Goal: Communication & Community: Answer question/provide support

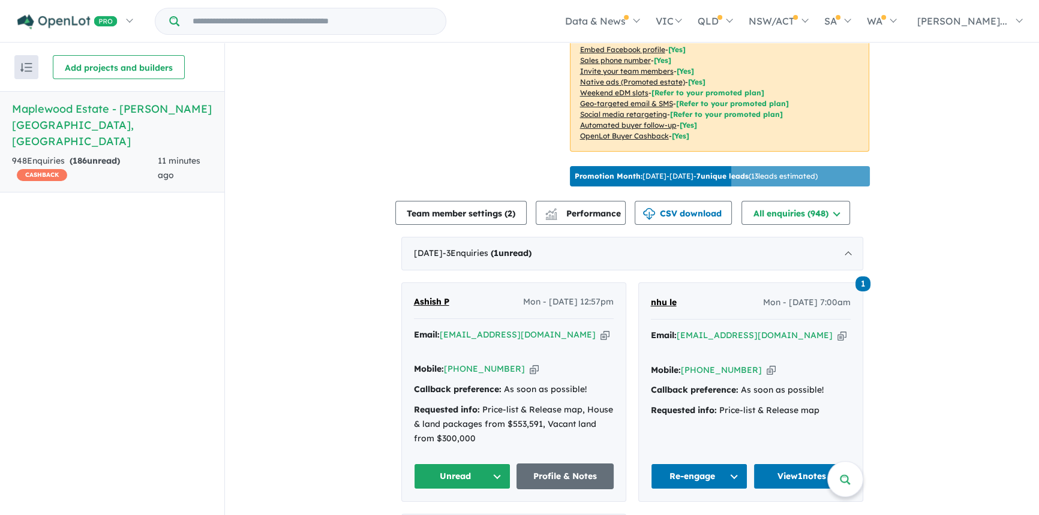
scroll to position [618, 0]
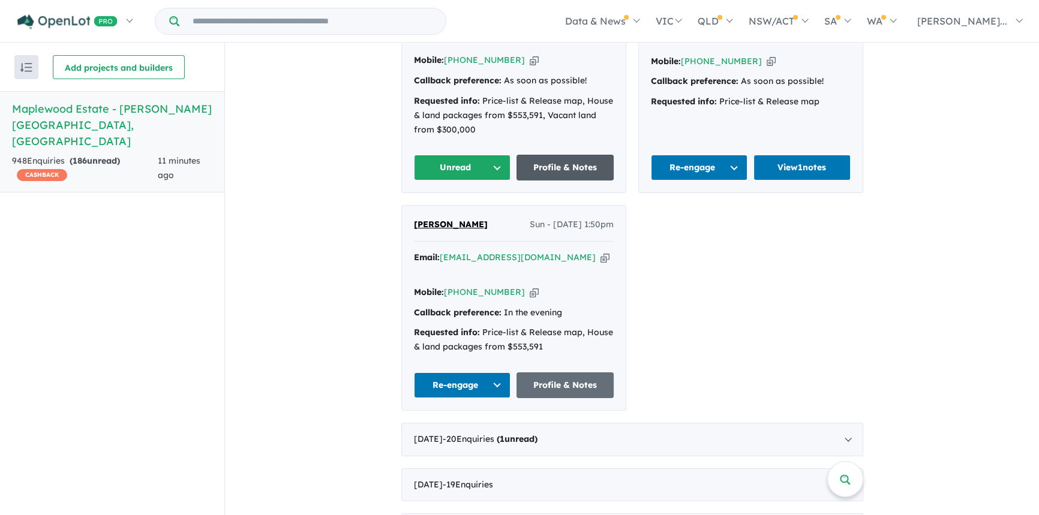
click at [545, 170] on link "Profile & Notes" at bounding box center [565, 168] width 97 height 26
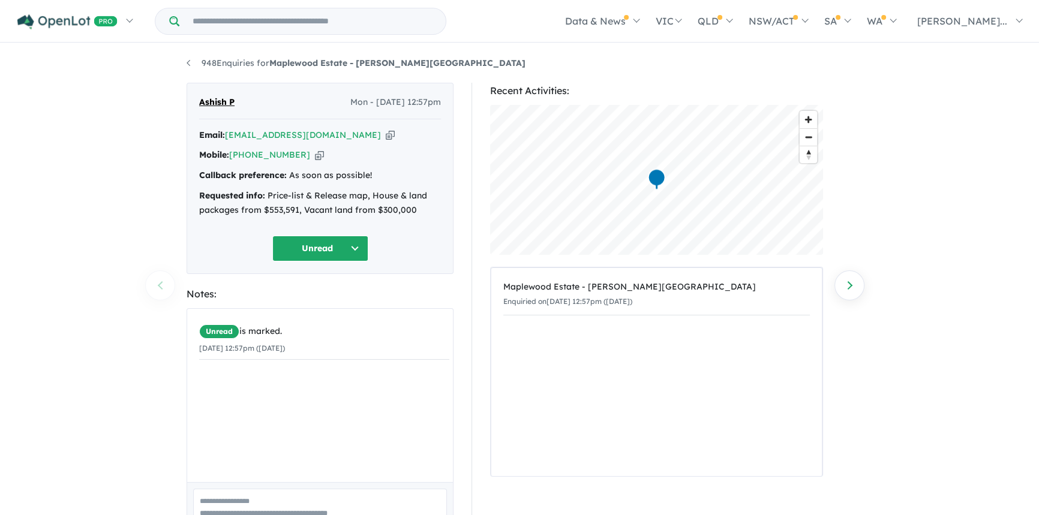
click at [303, 252] on button "Unread" at bounding box center [320, 249] width 96 height 26
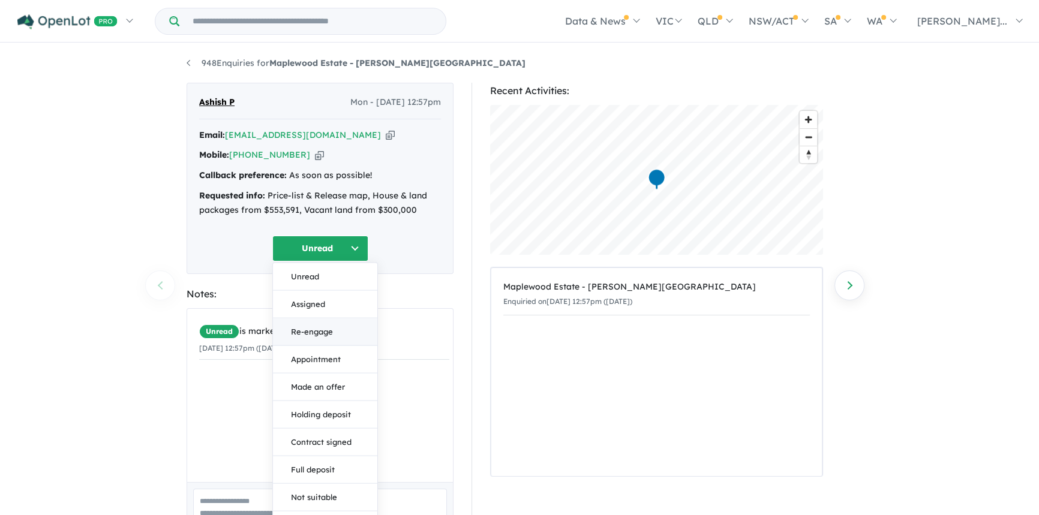
click at [313, 334] on button "Re-engage" at bounding box center [325, 332] width 104 height 28
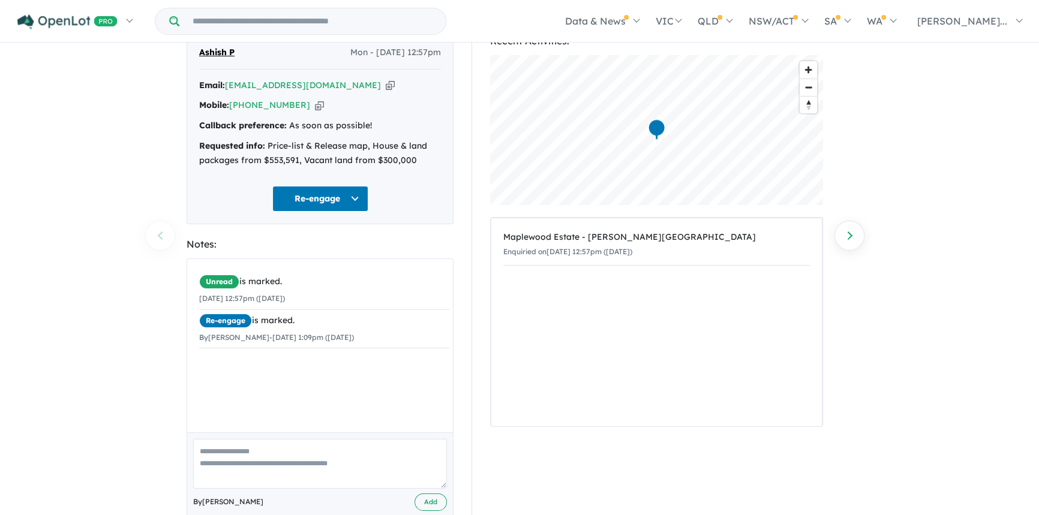
scroll to position [75, 0]
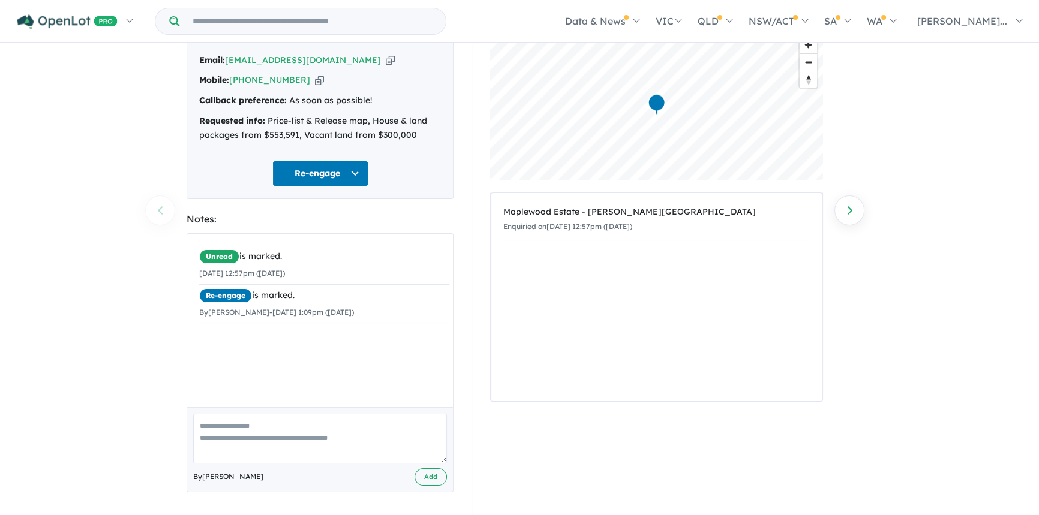
click at [248, 426] on textarea at bounding box center [320, 439] width 254 height 50
click at [319, 447] on textarea "**********" at bounding box center [320, 439] width 254 height 50
type textarea "**********"
click at [435, 476] on button "Add" at bounding box center [431, 477] width 32 height 17
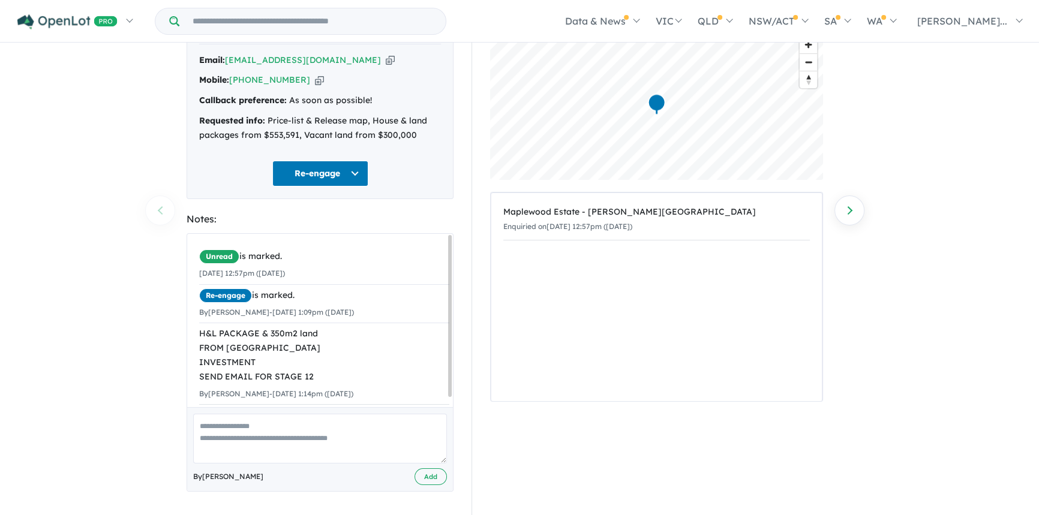
scroll to position [0, 0]
click at [386, 64] on icon "button" at bounding box center [390, 60] width 9 height 13
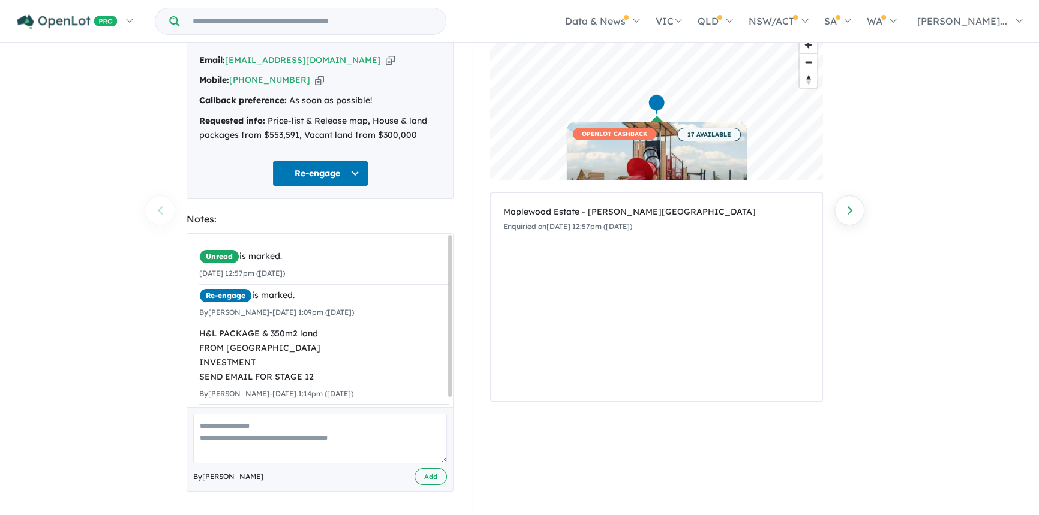
click at [386, 59] on icon "button" at bounding box center [390, 60] width 9 height 13
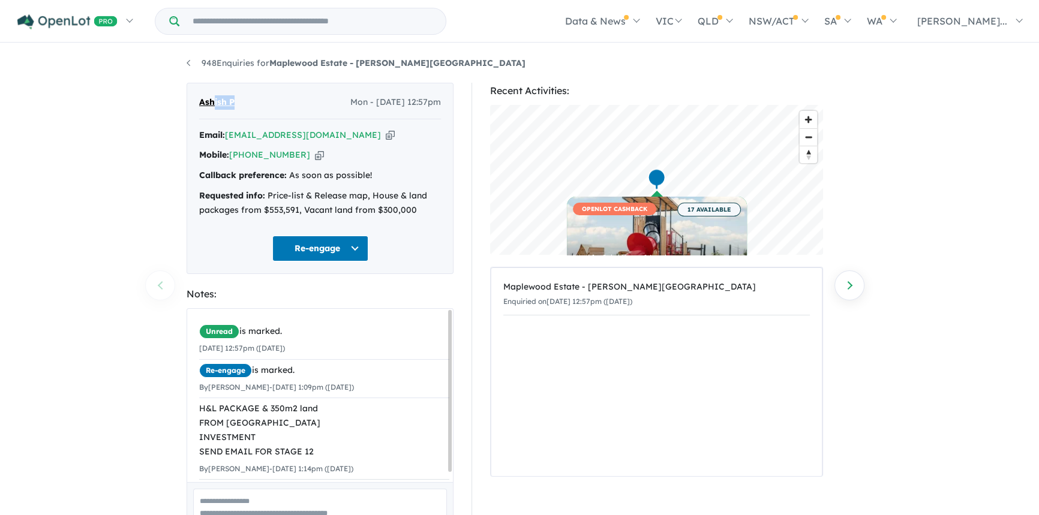
drag, startPoint x: 260, startPoint y: 99, endPoint x: 212, endPoint y: 100, distance: 48.6
click at [212, 100] on div "Ashish P Mon - 06/10/2025, 12:57pm" at bounding box center [320, 107] width 242 height 24
click at [249, 106] on div "Ashish P Mon - 06/10/2025, 12:57pm" at bounding box center [320, 107] width 242 height 24
click at [255, 103] on div "Ashish P Mon - 06/10/2025, 12:57pm" at bounding box center [320, 107] width 242 height 24
drag, startPoint x: 252, startPoint y: 100, endPoint x: 199, endPoint y: 97, distance: 52.9
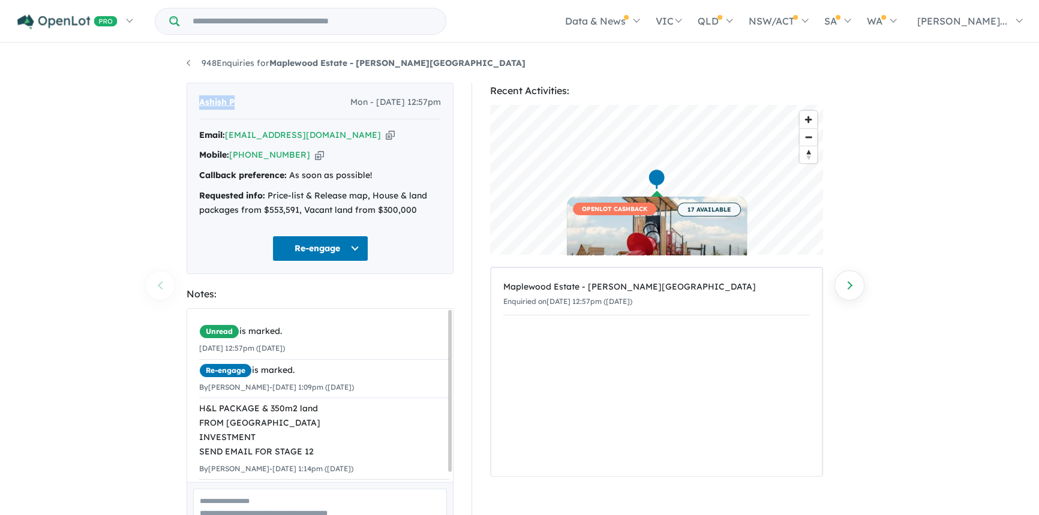
click at [199, 97] on div "Ashish P Mon - 06/10/2025, 12:57pm" at bounding box center [320, 107] width 242 height 24
copy span "Ashish P"
click at [315, 160] on icon "button" at bounding box center [319, 155] width 9 height 13
copy span "Ashish P"
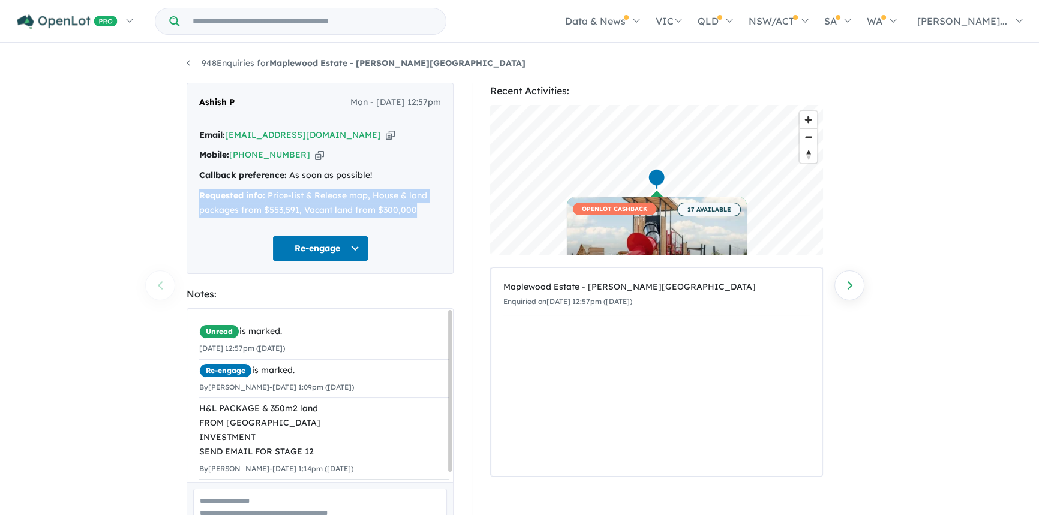
drag, startPoint x: 200, startPoint y: 194, endPoint x: 416, endPoint y: 215, distance: 216.9
click at [416, 215] on div "Requested info: Price-list & Release map, House & land packages from $553,591, …" at bounding box center [320, 203] width 242 height 29
copy div "Requested info: Price-list & Release map, House & land packages from $553,591, …"
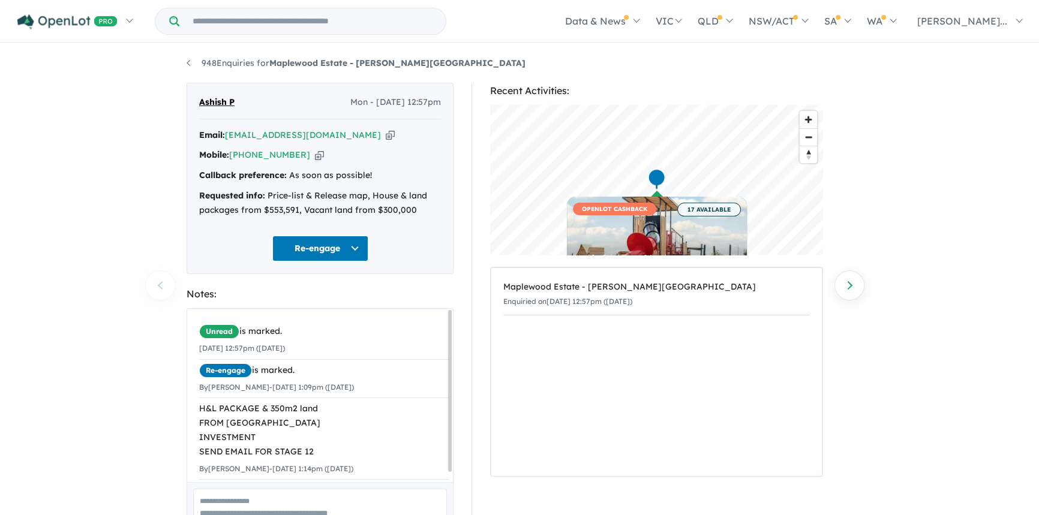
click at [80, 269] on div "948 Enquiries for Maplewood Estate - Melton South Previous enquiry Next enquiry…" at bounding box center [519, 280] width 1039 height 473
